Goal: Information Seeking & Learning: Check status

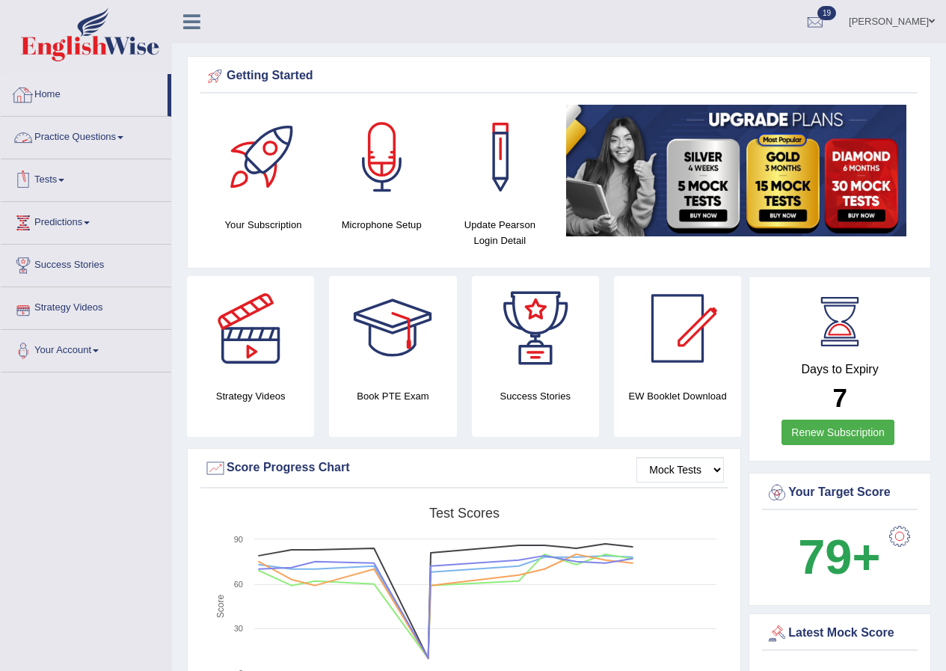
click at [55, 93] on link "Home" at bounding box center [84, 92] width 167 height 37
click at [52, 94] on link "Home" at bounding box center [84, 92] width 167 height 37
click at [96, 103] on link "Home" at bounding box center [84, 92] width 167 height 37
click at [57, 96] on link "Home" at bounding box center [84, 92] width 167 height 37
click at [900, 26] on link "Ridhima Arora" at bounding box center [892, 19] width 108 height 39
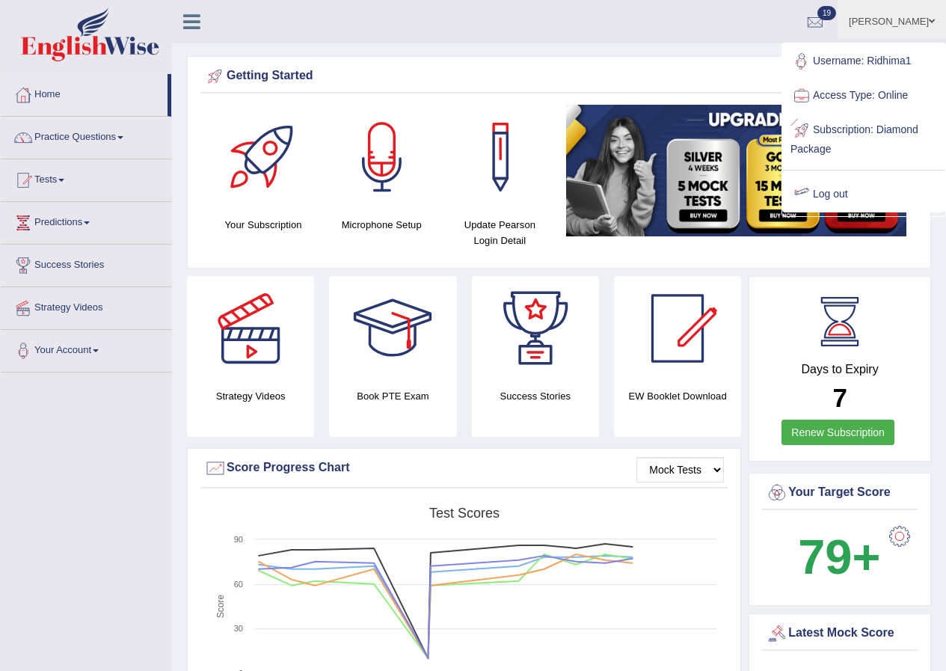
click at [843, 193] on link "Log out" at bounding box center [864, 194] width 162 height 34
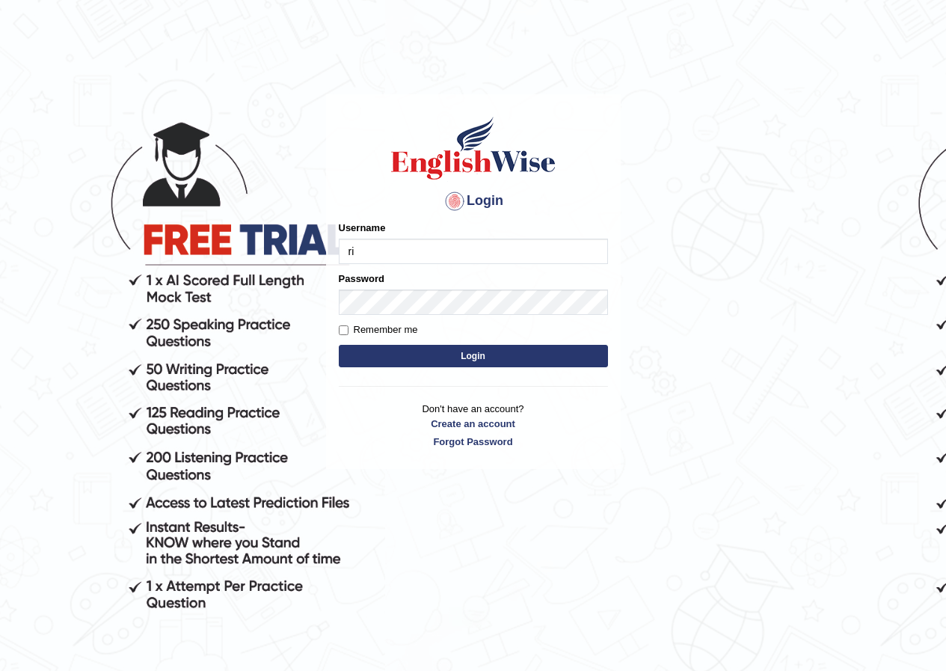
type input "Ridhima1"
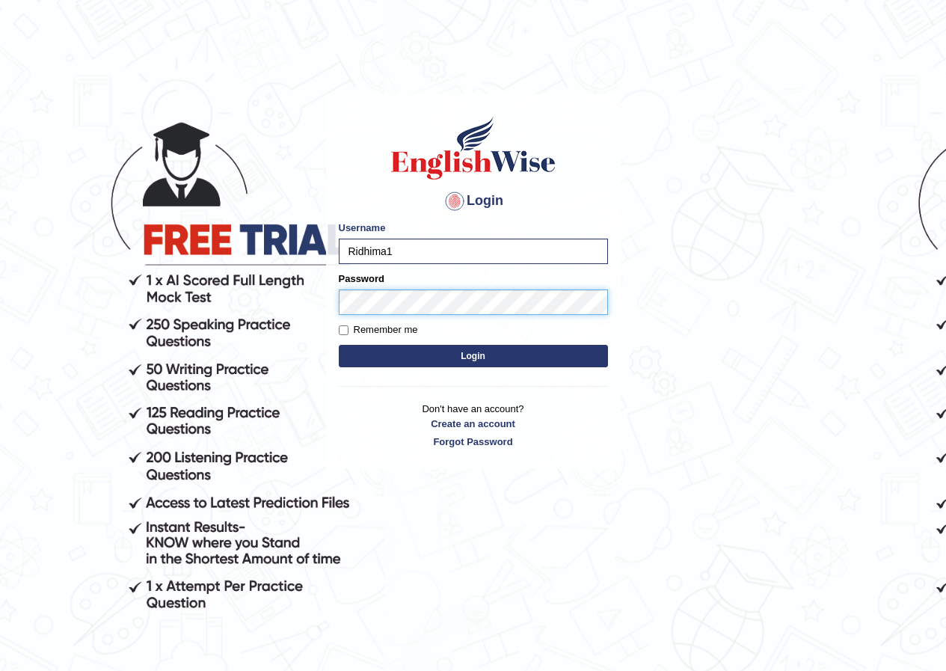
click at [339, 345] on button "Login" at bounding box center [473, 356] width 269 height 22
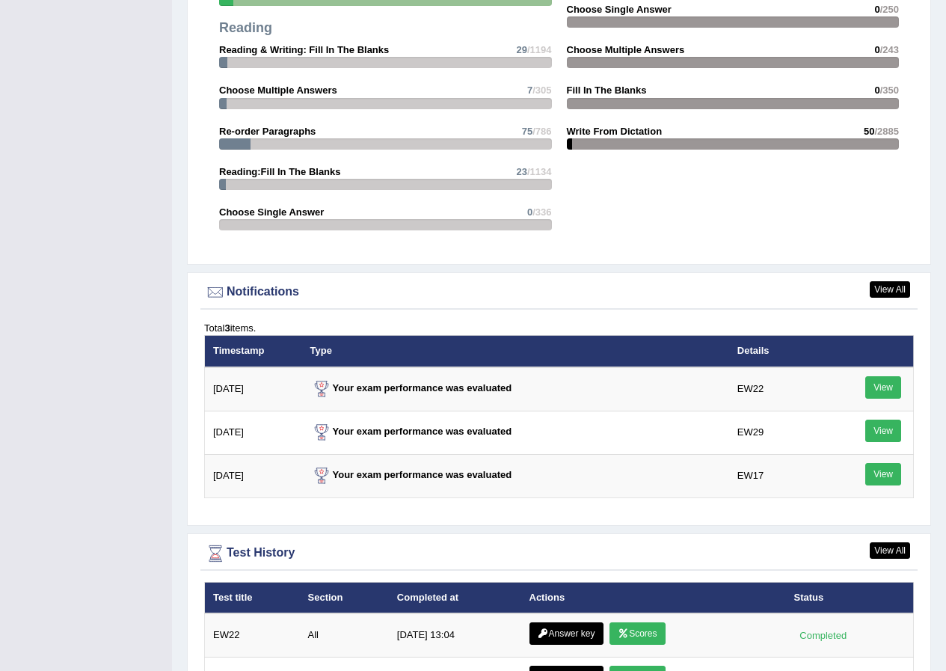
scroll to position [2008, 0]
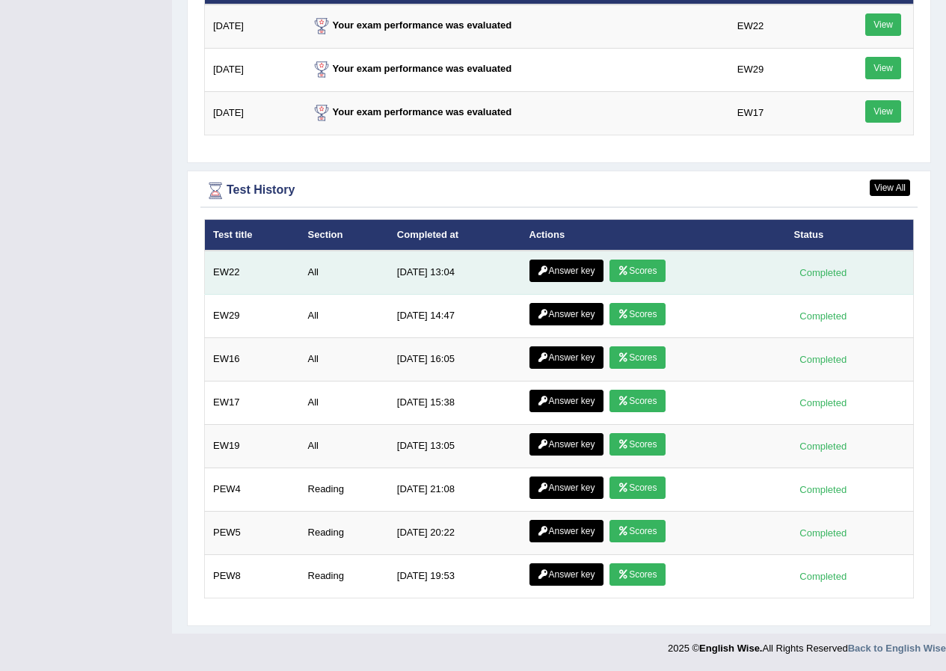
click at [577, 270] on link "Answer key" at bounding box center [566, 270] width 74 height 22
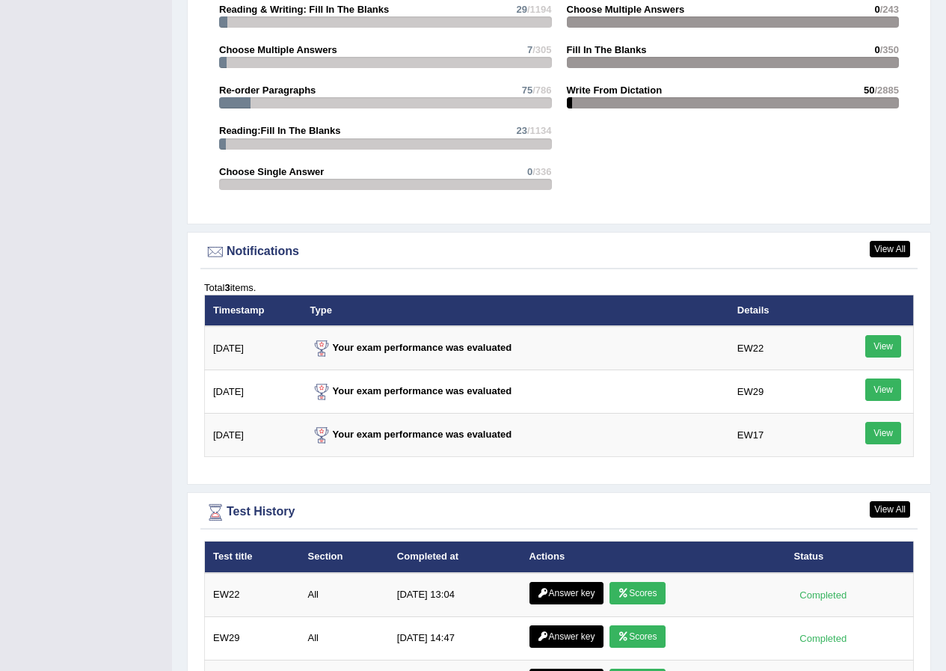
scroll to position [1814, 0]
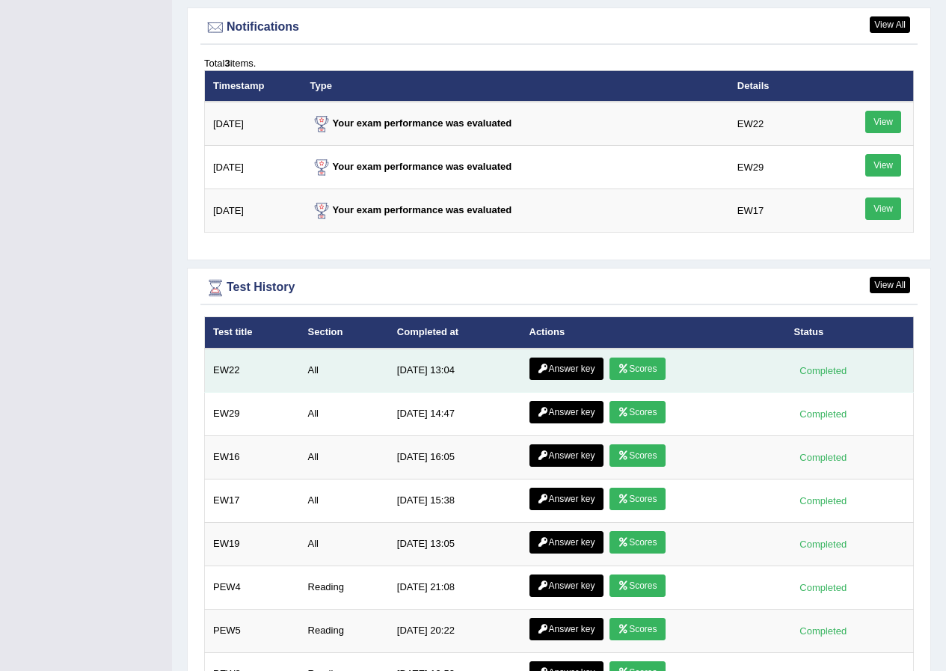
click at [639, 366] on link "Scores" at bounding box center [636, 368] width 55 height 22
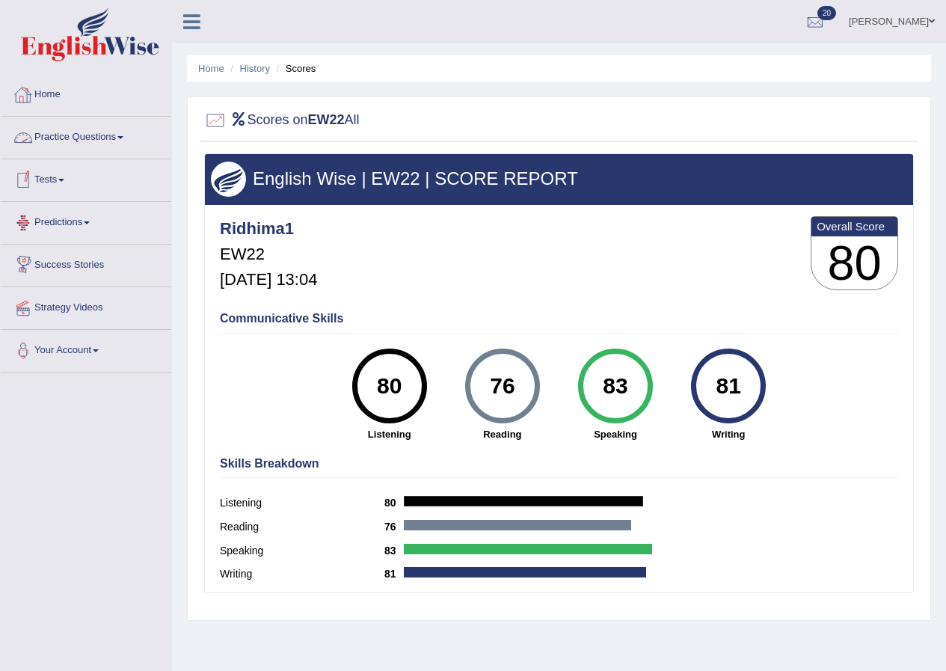
click at [37, 94] on link "Home" at bounding box center [86, 92] width 171 height 37
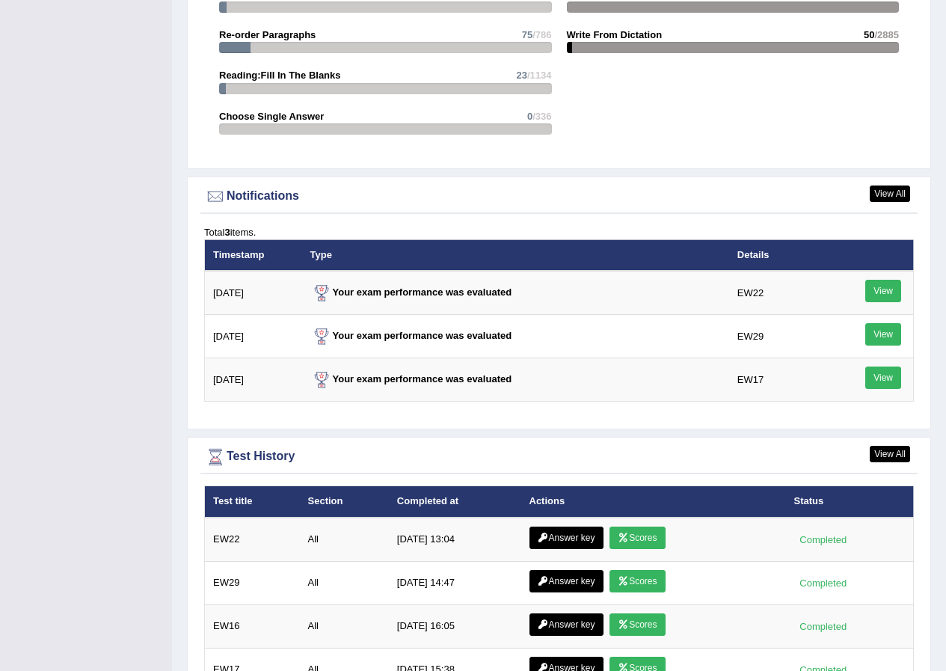
scroll to position [1795, 0]
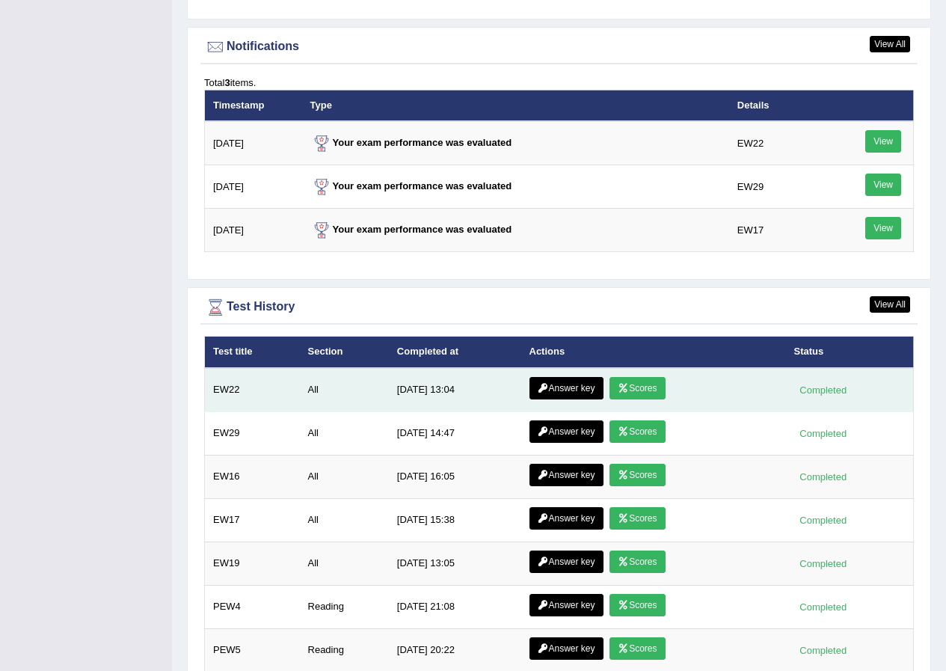
click at [571, 381] on link "Answer key" at bounding box center [566, 388] width 74 height 22
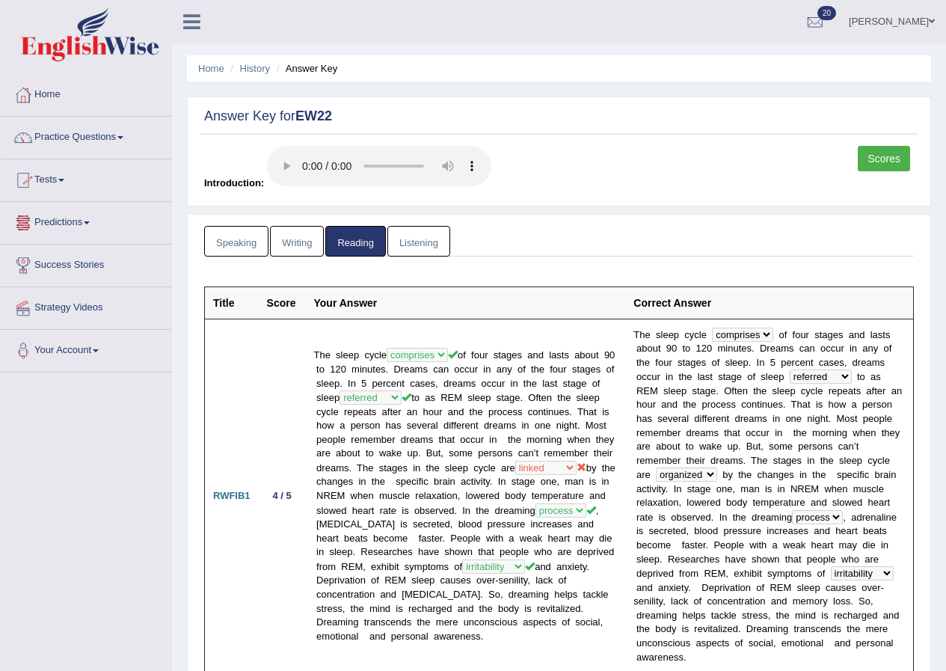
click at [417, 242] on link "Listening" at bounding box center [418, 241] width 63 height 31
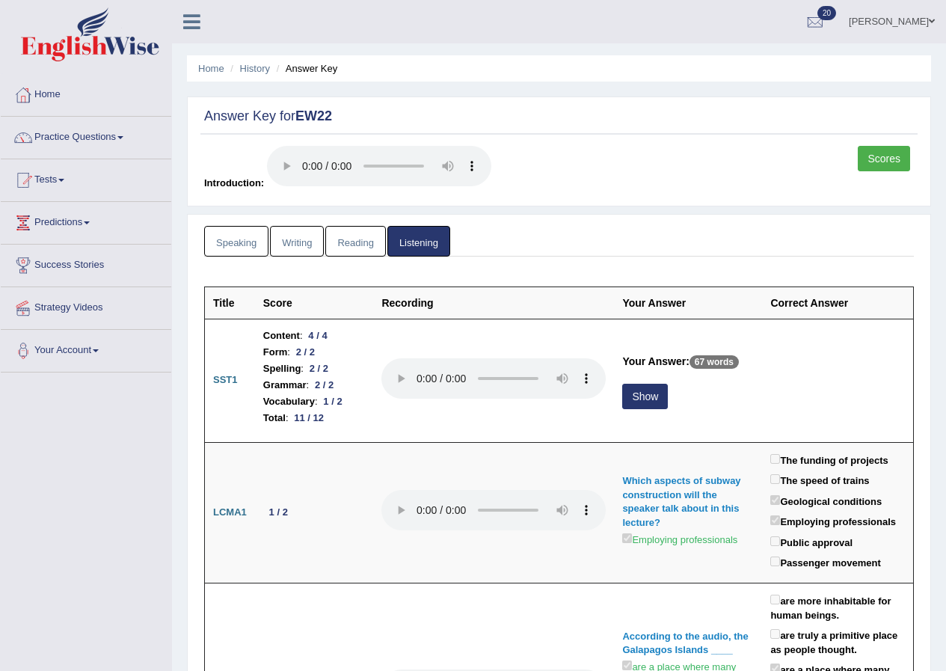
click at [300, 236] on link "Writing" at bounding box center [297, 241] width 54 height 31
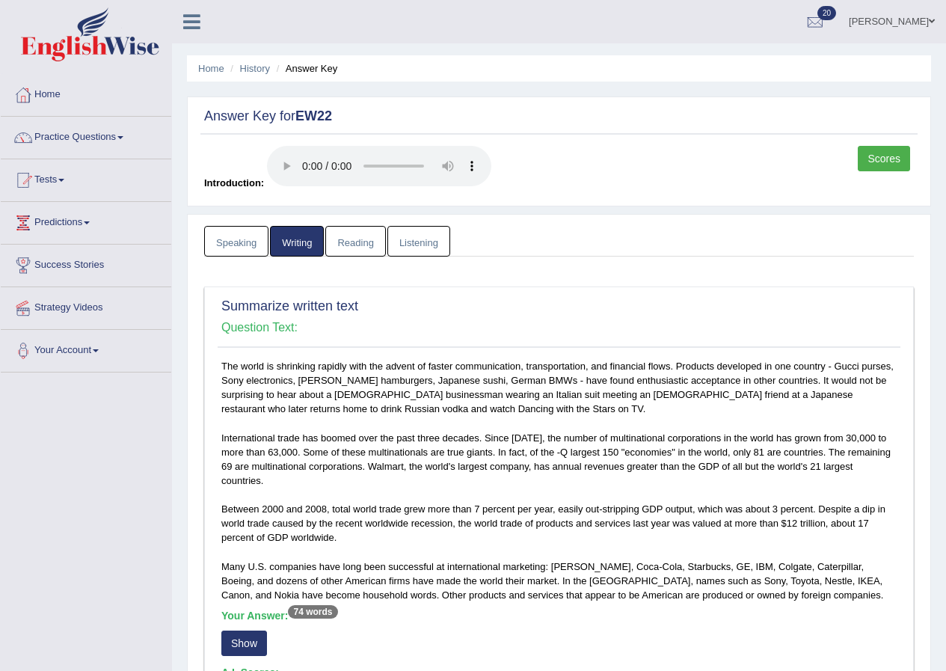
click at [220, 247] on link "Speaking" at bounding box center [236, 241] width 64 height 31
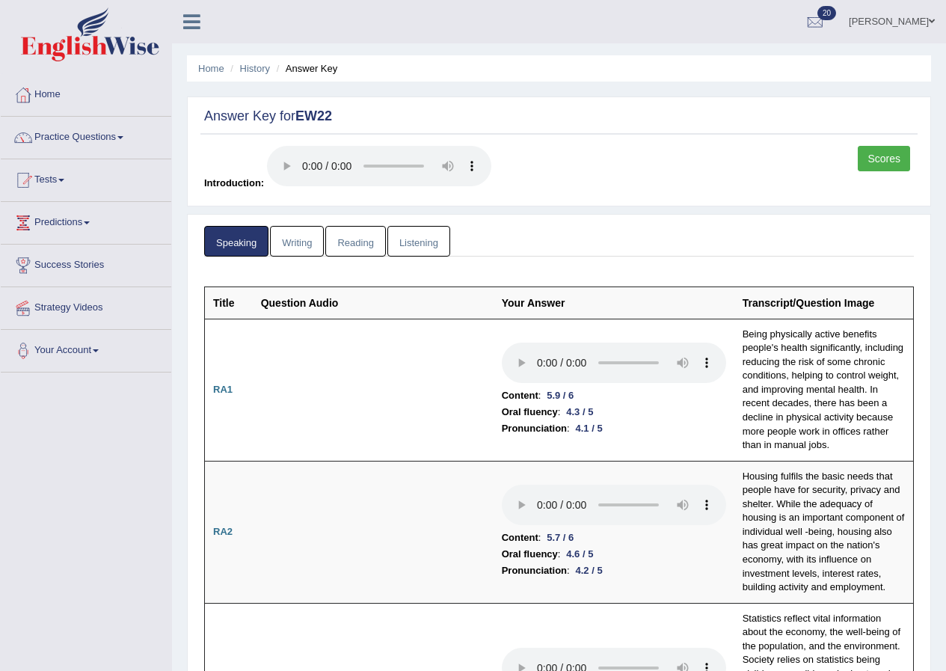
click at [344, 239] on link "Reading" at bounding box center [355, 241] width 60 height 31
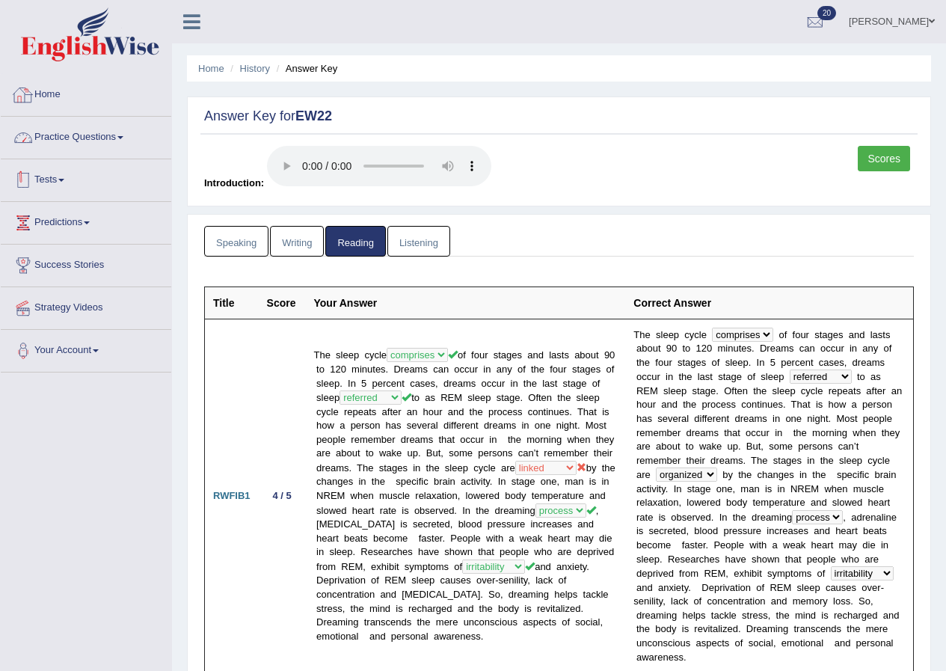
click at [58, 95] on link "Home" at bounding box center [86, 92] width 171 height 37
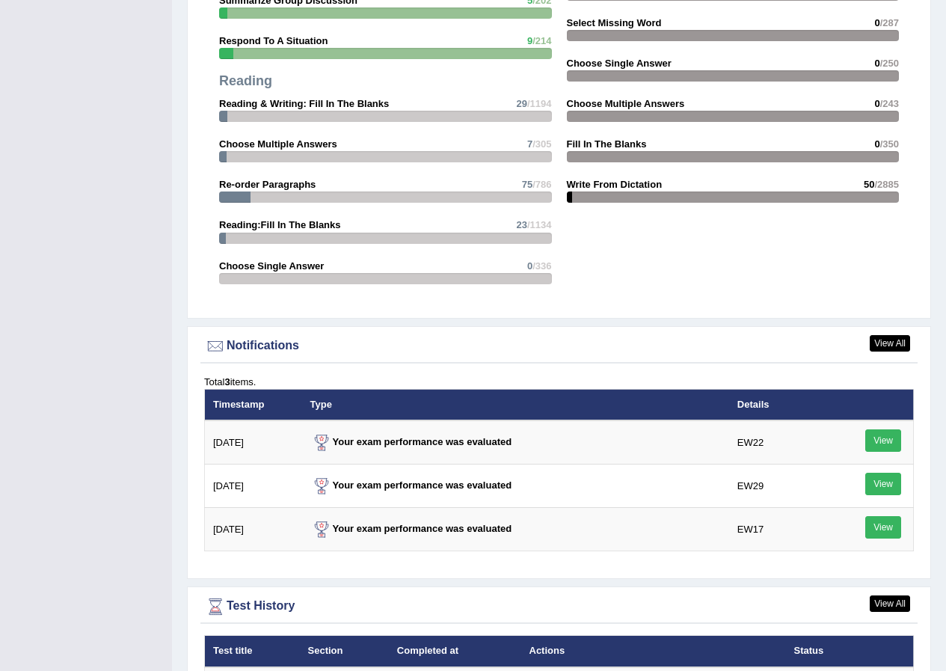
scroll to position [1795, 0]
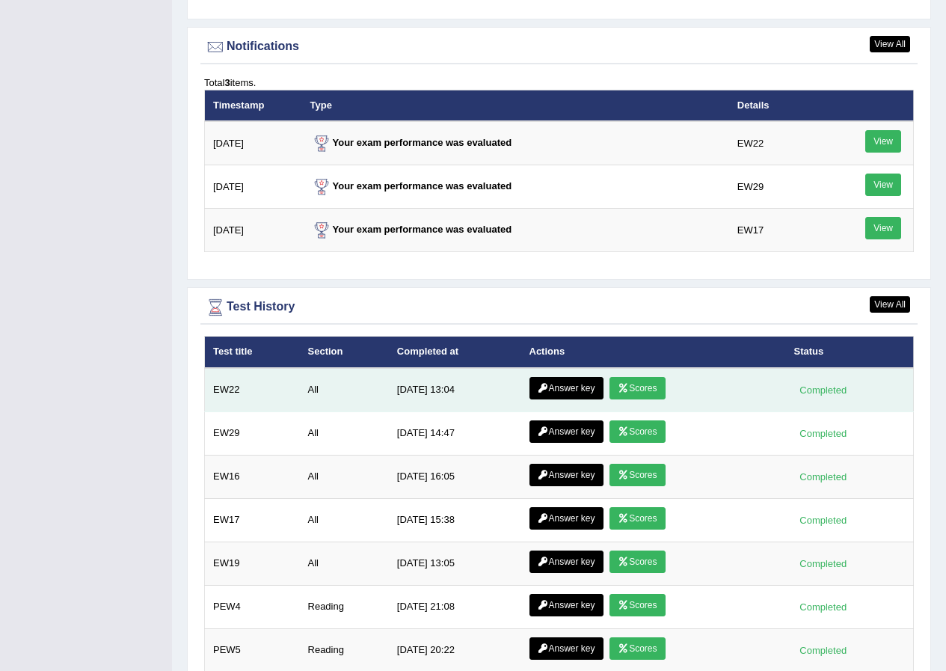
click at [560, 391] on link "Answer key" at bounding box center [566, 388] width 74 height 22
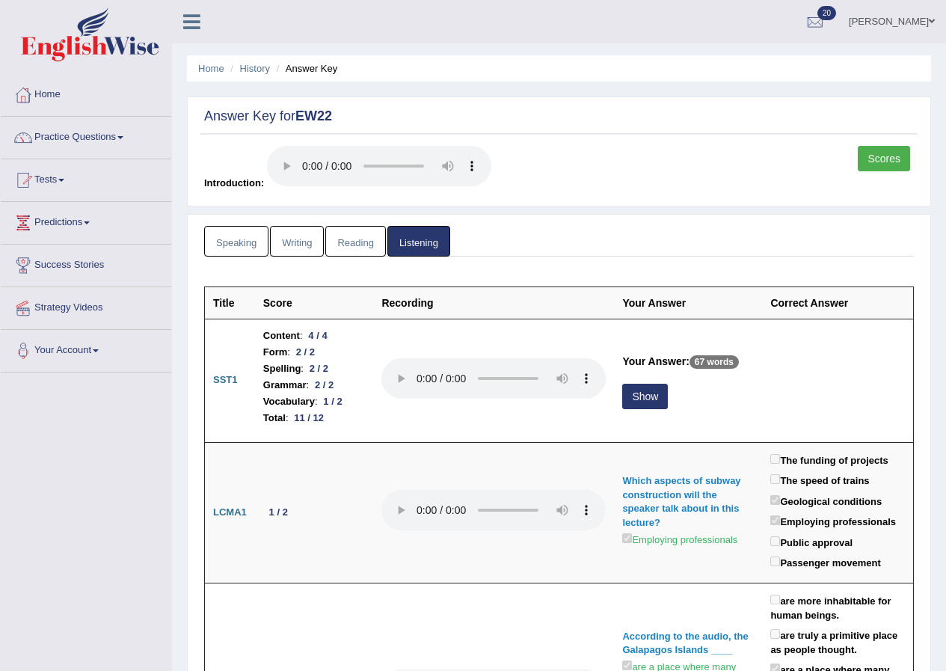
click at [368, 239] on link "Reading" at bounding box center [355, 241] width 60 height 31
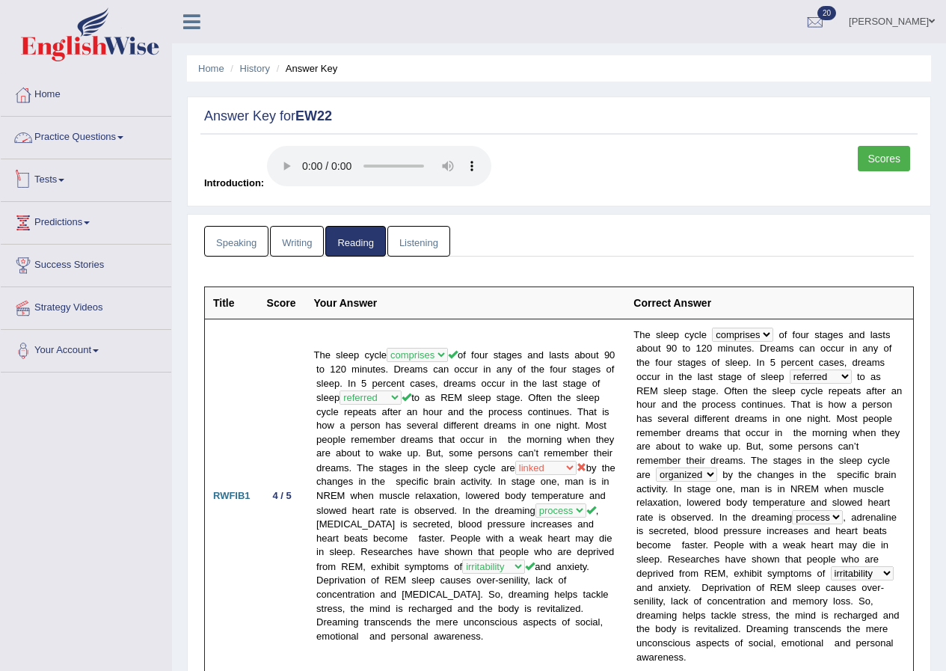
click at [233, 245] on link "Speaking" at bounding box center [236, 241] width 64 height 31
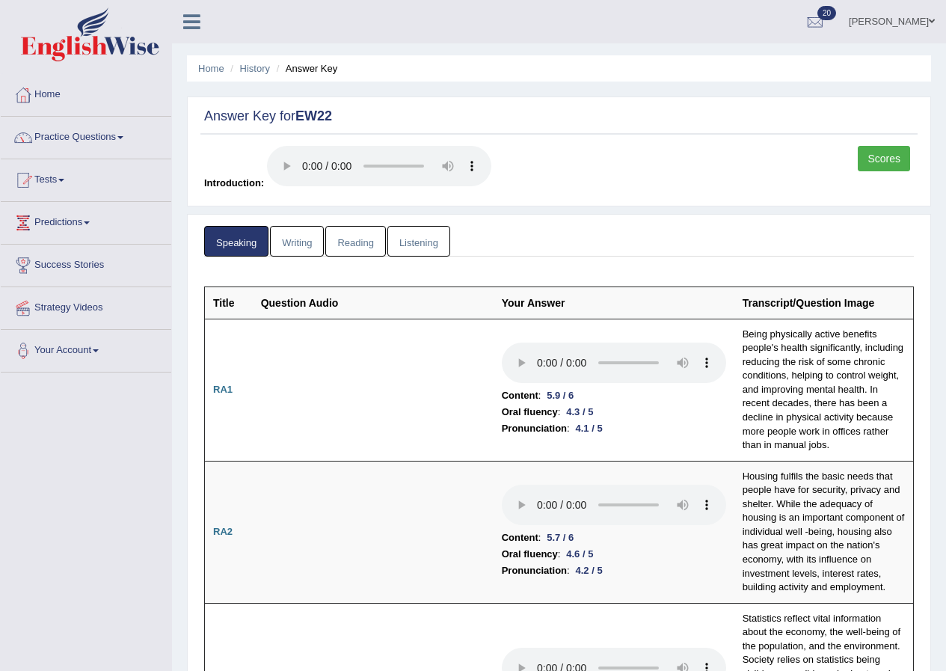
click at [370, 249] on link "Reading" at bounding box center [355, 241] width 60 height 31
